Goal: Information Seeking & Learning: Learn about a topic

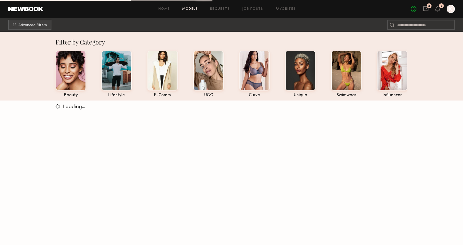
click at [429, 8] on div "No fees up to $5,000 2 2 K" at bounding box center [433, 9] width 44 height 8
click at [427, 8] on icon at bounding box center [426, 9] width 6 height 6
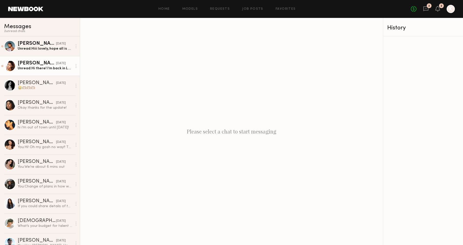
click at [29, 65] on div "Ruby R." at bounding box center [37, 63] width 38 height 5
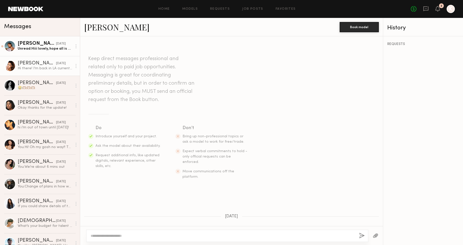
click at [8, 46] on div at bounding box center [10, 46] width 12 height 12
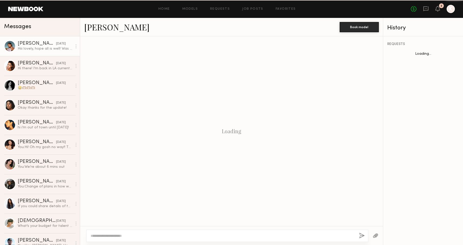
scroll to position [325, 0]
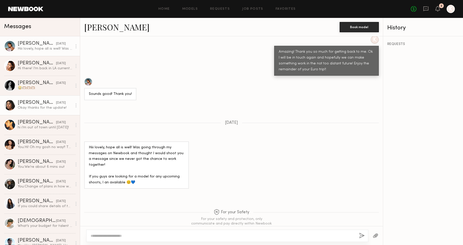
click at [8, 108] on div at bounding box center [10, 106] width 12 height 12
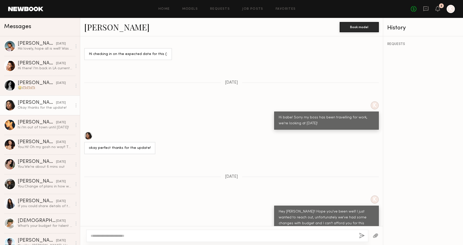
scroll to position [192, 0]
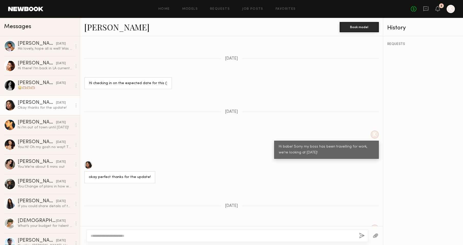
click at [88, 161] on div at bounding box center [88, 165] width 8 height 8
click at [10, 144] on div at bounding box center [10, 145] width 12 height 12
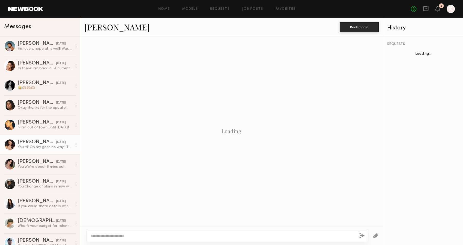
scroll to position [186, 0]
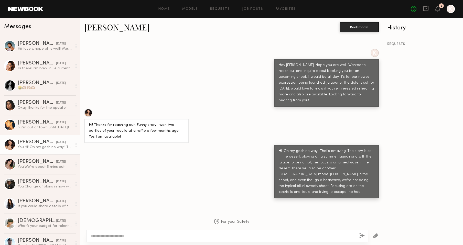
click at [88, 109] on div at bounding box center [88, 113] width 8 height 8
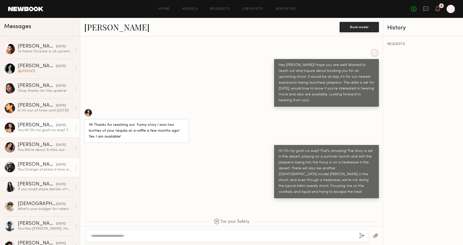
scroll to position [24, 0]
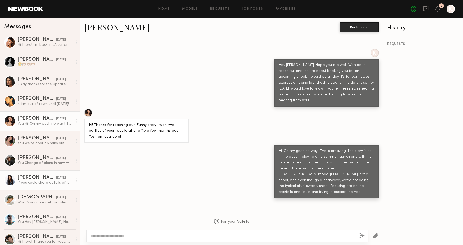
click at [8, 181] on div at bounding box center [10, 181] width 12 height 12
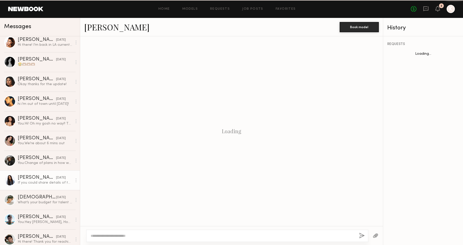
scroll to position [395, 0]
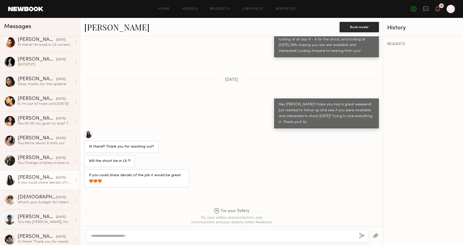
click at [89, 130] on div at bounding box center [88, 134] width 8 height 8
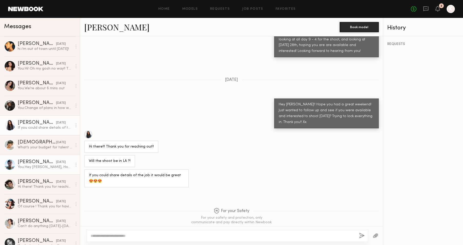
scroll to position [84, 0]
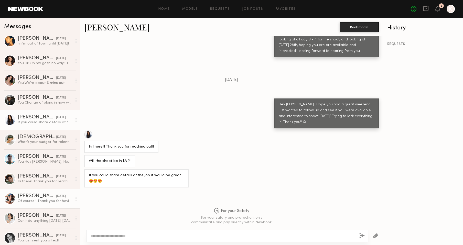
click at [11, 199] on div at bounding box center [10, 199] width 12 height 12
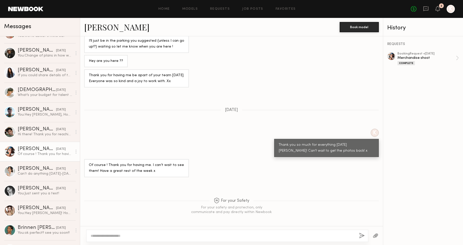
scroll to position [132, 0]
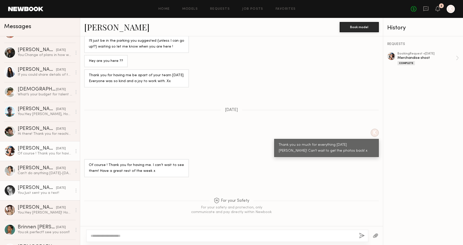
click at [11, 191] on div at bounding box center [10, 191] width 12 height 12
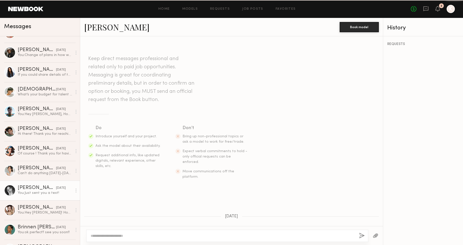
scroll to position [431, 0]
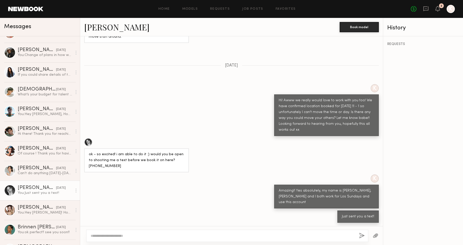
click at [111, 29] on link "Devyn D." at bounding box center [116, 26] width 65 height 11
click at [7, 189] on div at bounding box center [10, 191] width 12 height 12
click at [11, 146] on div at bounding box center [10, 151] width 12 height 12
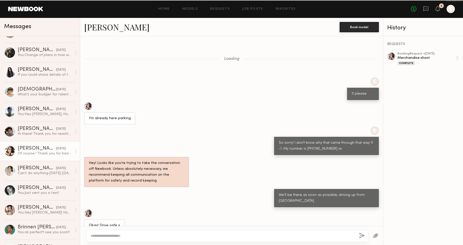
scroll to position [199, 0]
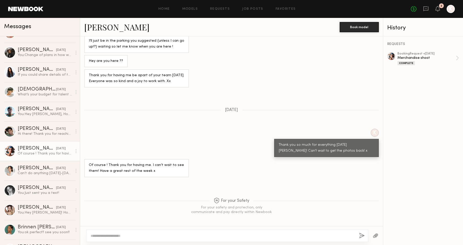
click at [93, 28] on link "Moe S." at bounding box center [116, 26] width 65 height 11
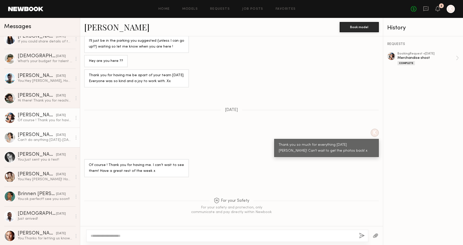
scroll to position [166, 0]
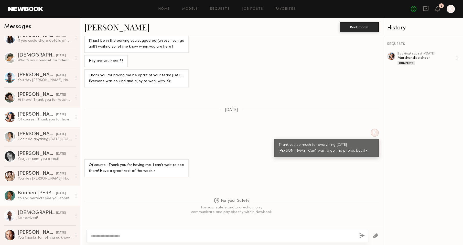
click at [9, 192] on div at bounding box center [10, 196] width 12 height 12
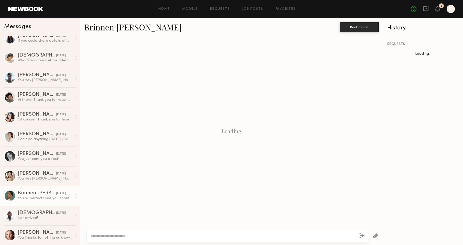
click at [97, 26] on link "Brinnen T." at bounding box center [132, 26] width 97 height 11
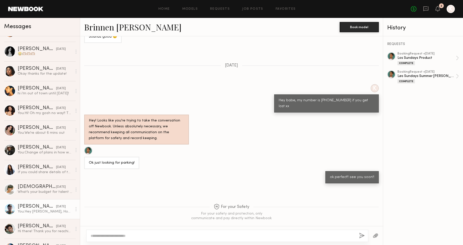
scroll to position [30, 0]
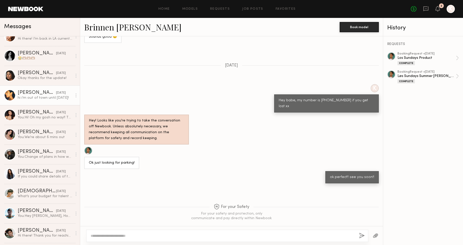
click at [13, 93] on div at bounding box center [10, 96] width 12 height 12
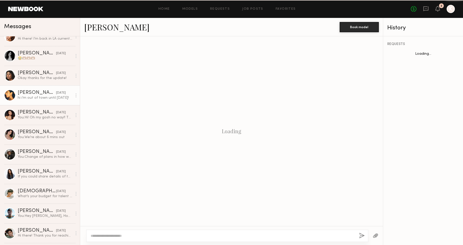
scroll to position [115, 0]
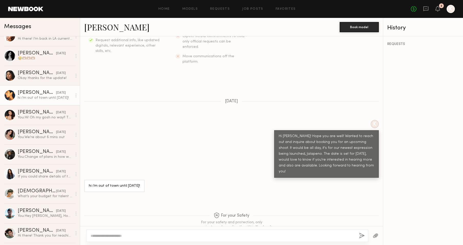
click at [92, 28] on link "jimi c." at bounding box center [116, 26] width 65 height 11
click at [11, 153] on div at bounding box center [10, 155] width 12 height 12
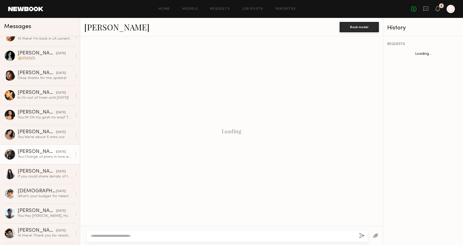
scroll to position [474, 0]
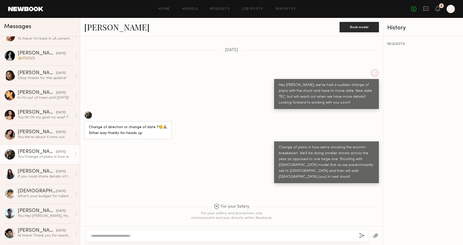
click at [100, 28] on link "Christopher L." at bounding box center [116, 26] width 65 height 11
click at [21, 193] on div "christian s." at bounding box center [37, 191] width 38 height 5
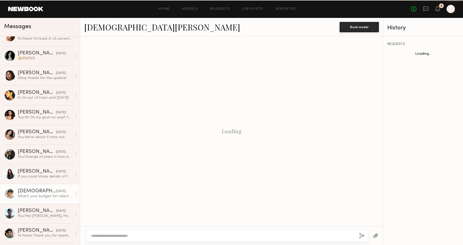
scroll to position [251, 0]
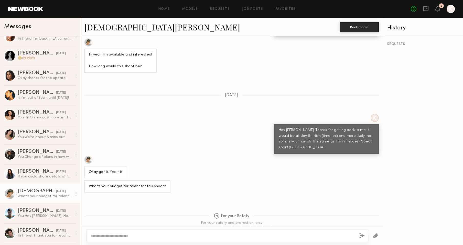
click at [90, 156] on div at bounding box center [88, 160] width 8 height 8
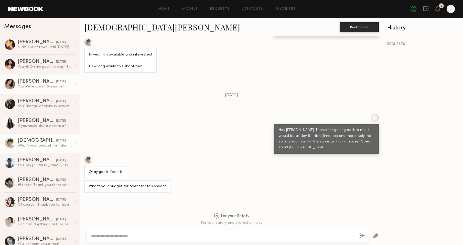
scroll to position [85, 0]
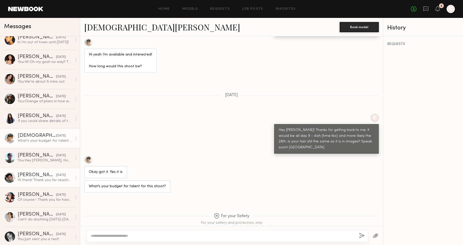
click at [11, 177] on div at bounding box center [10, 178] width 12 height 12
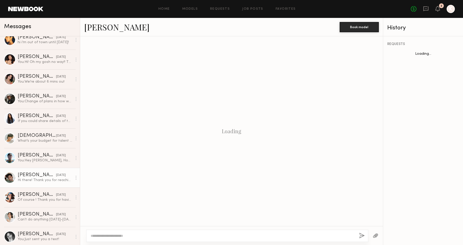
scroll to position [127, 0]
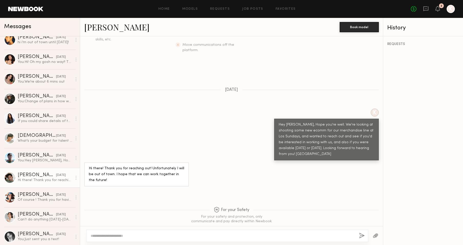
click at [101, 26] on link "Jason K." at bounding box center [116, 26] width 65 height 11
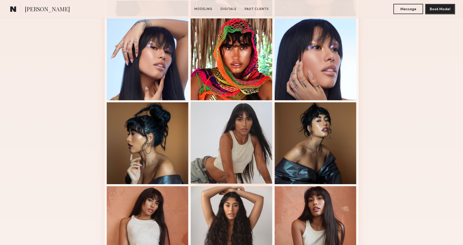
scroll to position [219, 0]
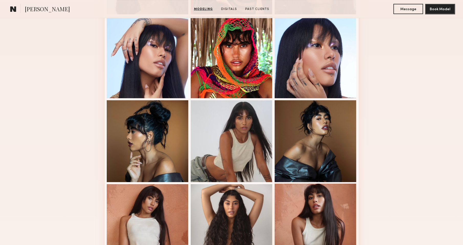
click at [296, 208] on div at bounding box center [316, 225] width 82 height 82
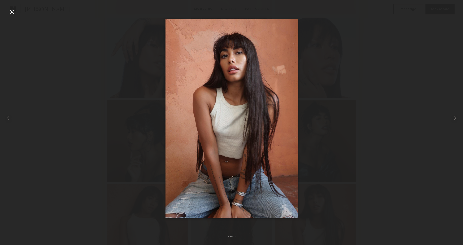
click at [12, 16] on div at bounding box center [9, 118] width 18 height 221
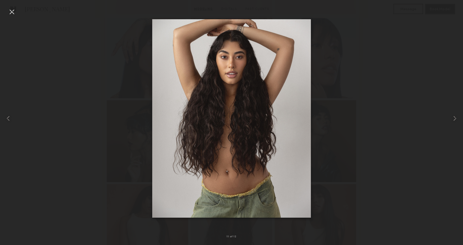
click at [107, 123] on div at bounding box center [231, 118] width 463 height 221
click at [11, 8] on div at bounding box center [12, 12] width 8 height 8
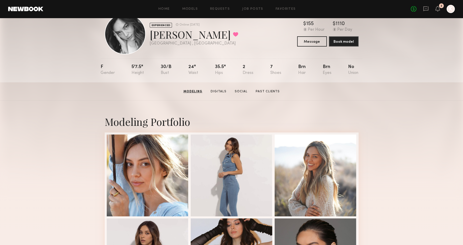
scroll to position [10, 0]
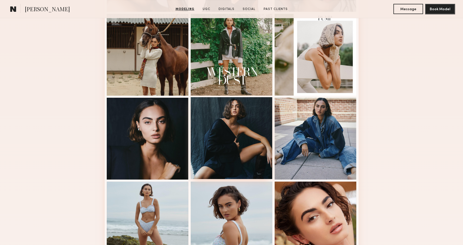
scroll to position [221, 0]
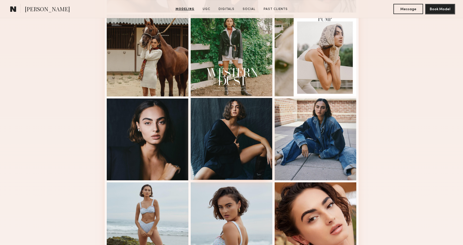
click at [226, 157] on div at bounding box center [232, 139] width 82 height 82
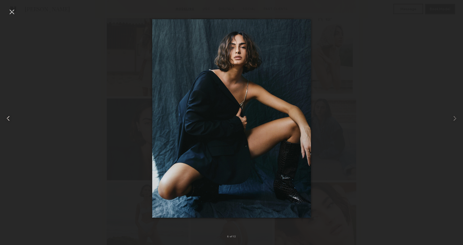
click at [7, 13] on div at bounding box center [9, 118] width 18 height 221
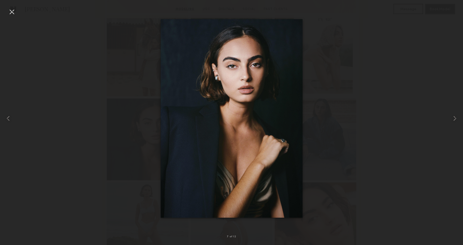
click at [90, 80] on div at bounding box center [231, 118] width 463 height 221
click at [11, 13] on div at bounding box center [12, 12] width 8 height 8
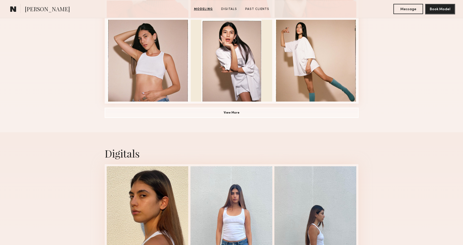
scroll to position [386, 0]
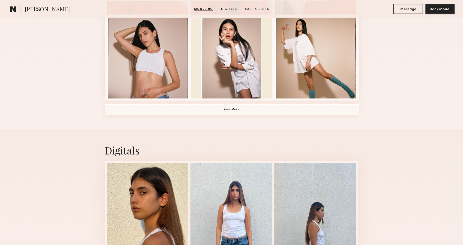
click at [299, 107] on button "View More" at bounding box center [232, 109] width 254 height 10
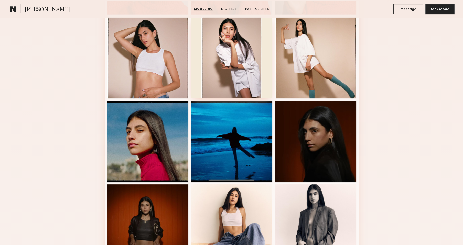
click at [234, 73] on div at bounding box center [232, 57] width 82 height 82
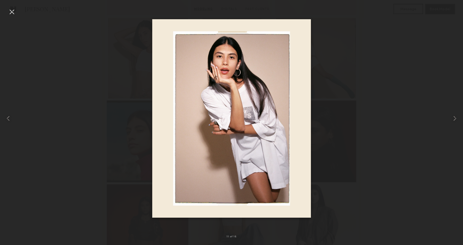
click at [402, 94] on div at bounding box center [231, 118] width 463 height 221
click at [13, 12] on div at bounding box center [12, 12] width 8 height 8
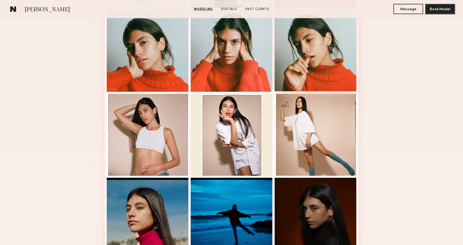
scroll to position [311, 0]
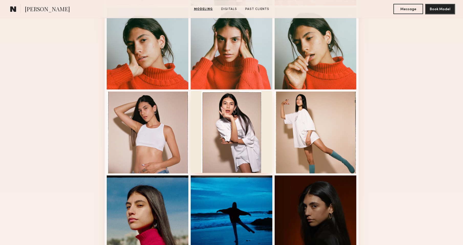
click at [251, 122] on div at bounding box center [232, 132] width 82 height 82
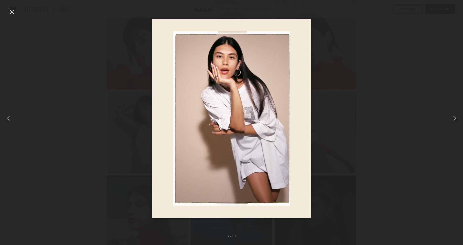
click at [14, 13] on div at bounding box center [12, 12] width 8 height 8
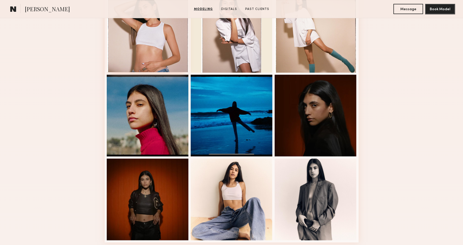
scroll to position [414, 0]
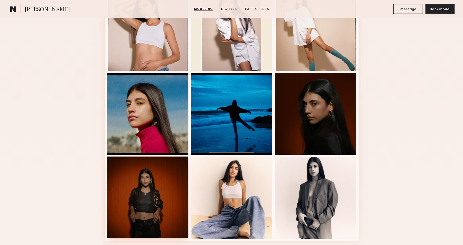
click at [147, 182] on div at bounding box center [148, 198] width 82 height 82
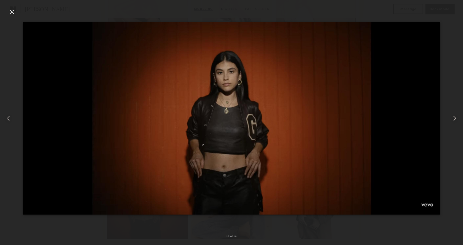
click at [453, 119] on common-icon at bounding box center [455, 118] width 8 height 8
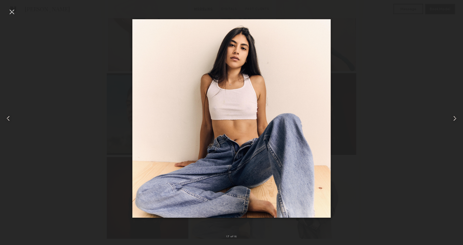
click at [15, 14] on div at bounding box center [12, 12] width 8 height 8
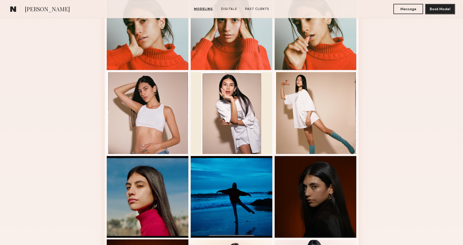
scroll to position [326, 0]
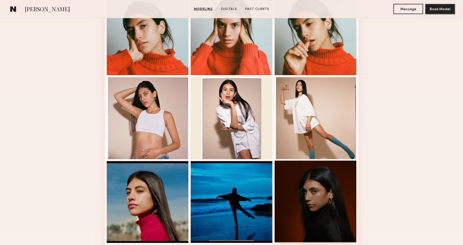
click at [312, 203] on div at bounding box center [316, 202] width 82 height 82
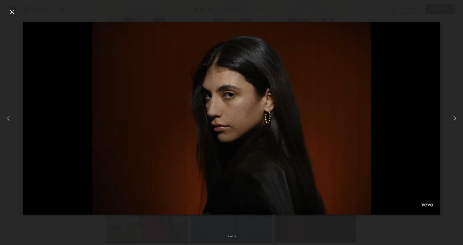
click at [12, 14] on div at bounding box center [12, 12] width 8 height 8
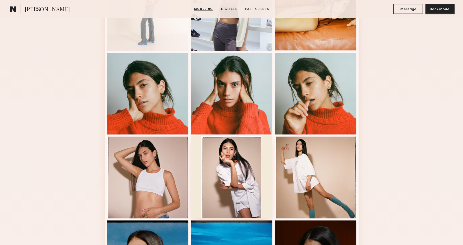
scroll to position [266, 0]
click at [153, 98] on div at bounding box center [148, 93] width 82 height 82
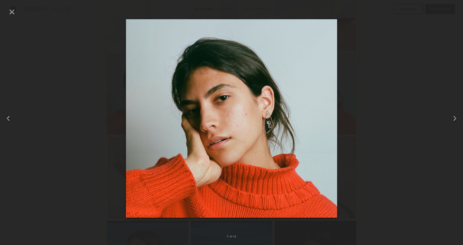
click at [13, 10] on div at bounding box center [12, 12] width 8 height 8
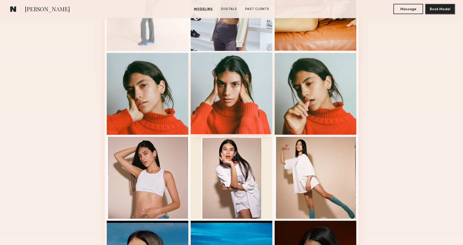
click at [231, 82] on div at bounding box center [232, 93] width 82 height 82
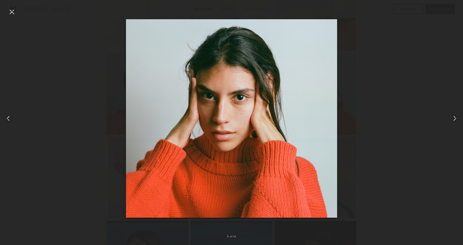
click at [10, 9] on div at bounding box center [12, 12] width 8 height 8
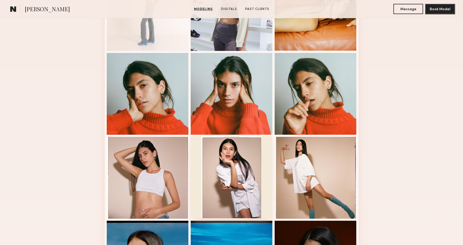
click at [235, 173] on div at bounding box center [232, 177] width 82 height 82
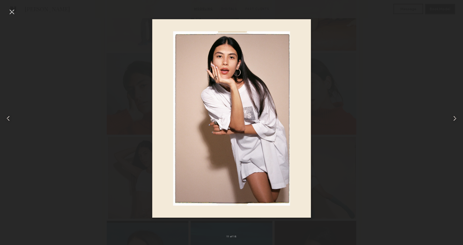
click at [12, 8] on div at bounding box center [12, 12] width 8 height 8
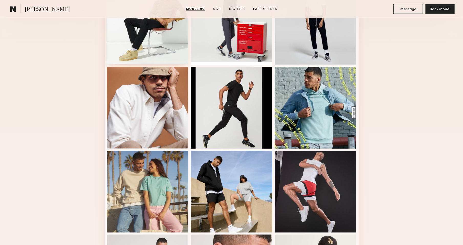
scroll to position [168, 0]
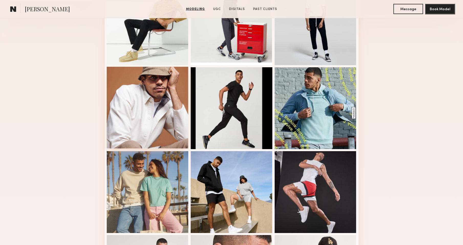
click at [138, 86] on div at bounding box center [148, 108] width 82 height 82
